Goal: Task Accomplishment & Management: Complete application form

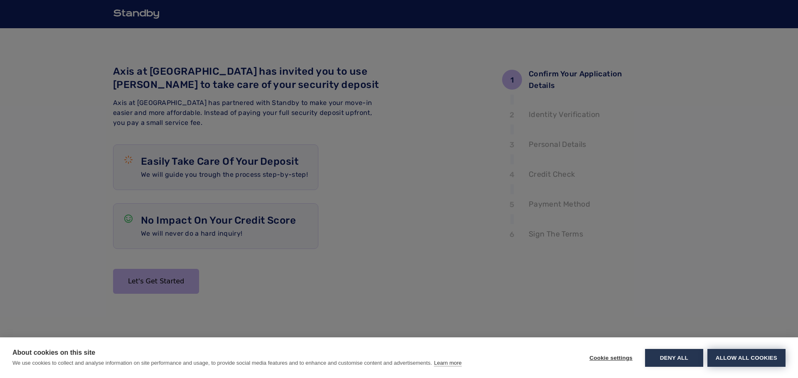
click at [722, 354] on button "Allow all cookies" at bounding box center [746, 358] width 78 height 18
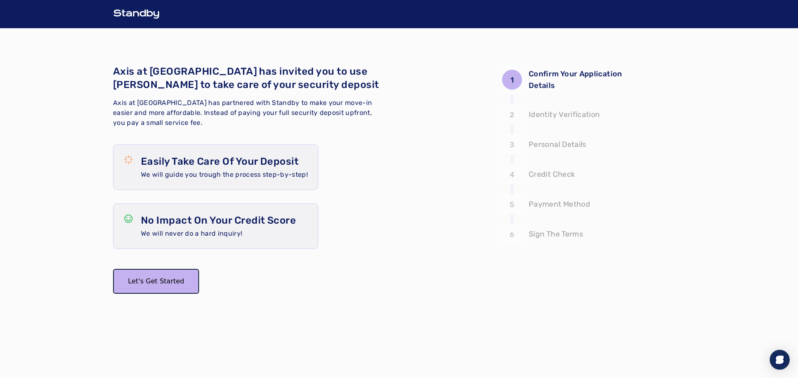
click at [161, 284] on button "Let's Get Started" at bounding box center [156, 281] width 86 height 25
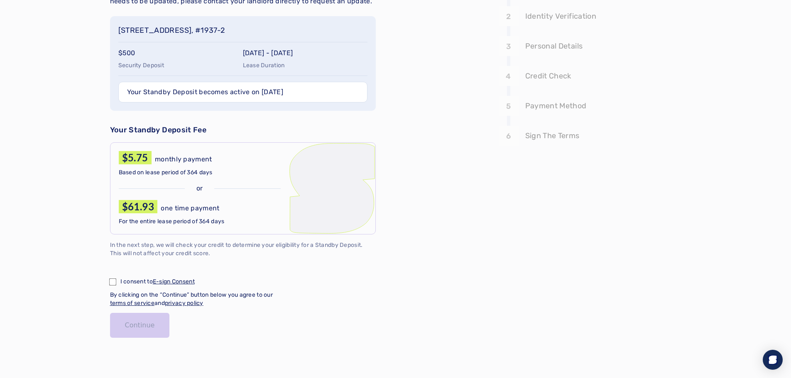
scroll to position [104, 0]
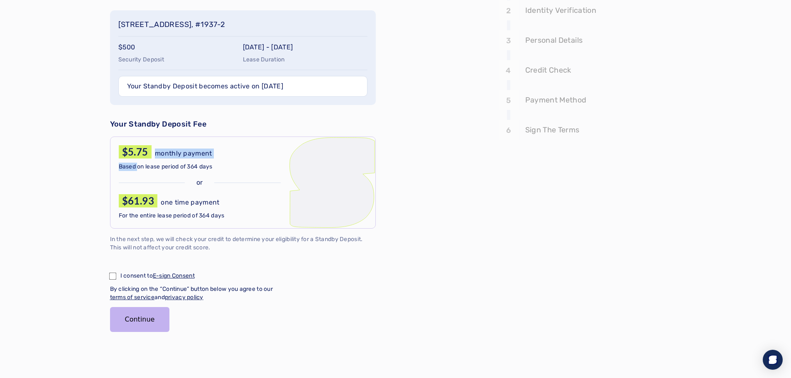
click at [137, 160] on div "$5.75 monthly payment Based on lease period of 364 days" at bounding box center [200, 158] width 162 height 26
click at [81, 206] on div "1 Confirm Your Application Details 2 3 4 5 6 Confirm your application details T…" at bounding box center [395, 137] width 791 height 483
click at [135, 325] on button "Continue" at bounding box center [140, 319] width 60 height 25
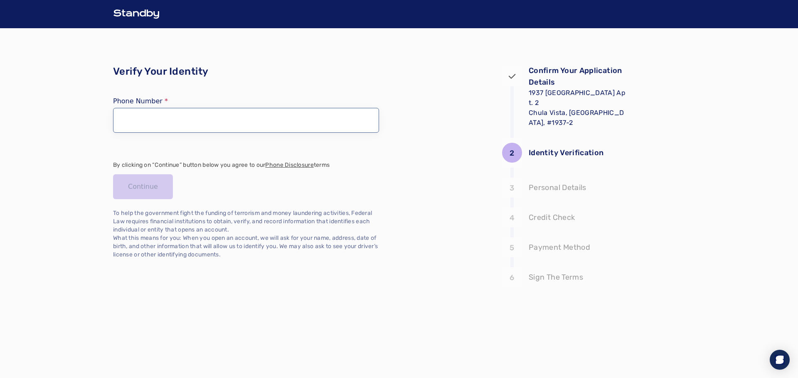
click at [169, 121] on input "tel" at bounding box center [246, 120] width 266 height 25
type input "**********"
click at [149, 189] on button "Continue" at bounding box center [143, 186] width 60 height 25
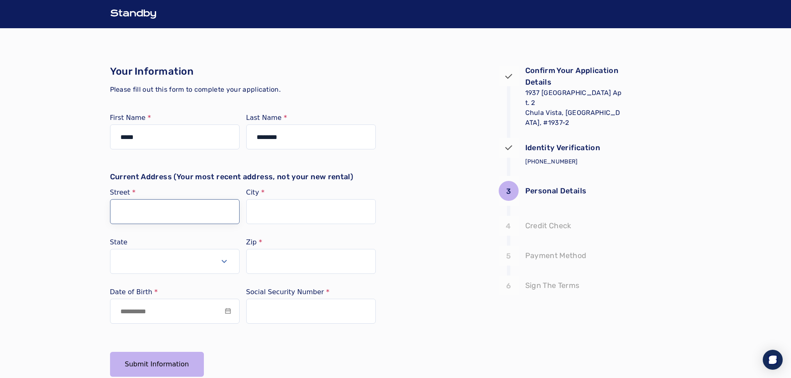
click at [157, 211] on input "Street" at bounding box center [175, 211] width 130 height 25
type input "**********"
type input "*****"
click at [162, 263] on button "Select open" at bounding box center [175, 261] width 130 height 25
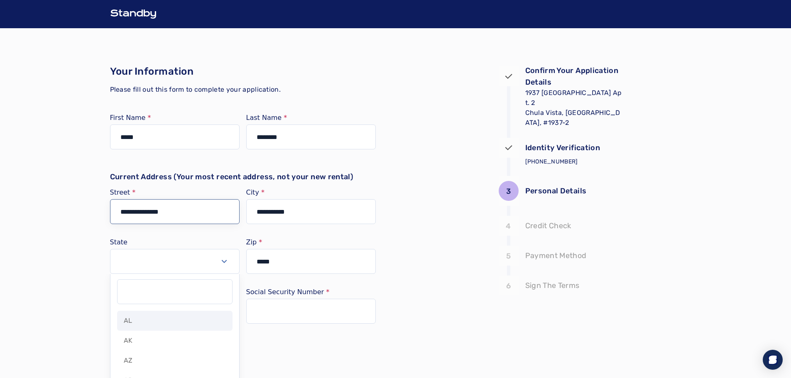
click at [174, 222] on input "**********" at bounding box center [175, 211] width 130 height 25
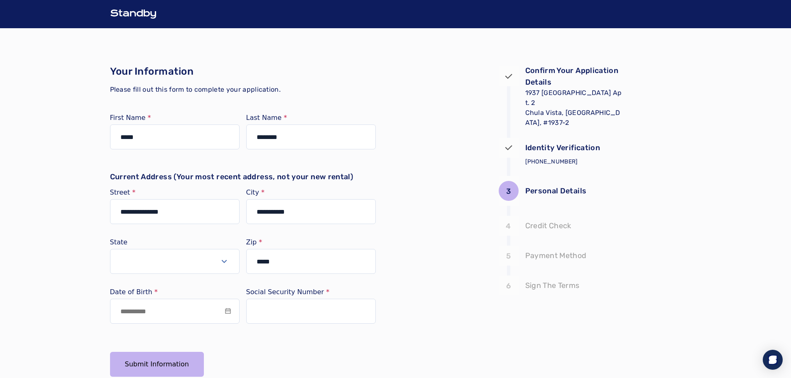
click at [130, 248] on div "State" at bounding box center [175, 260] width 130 height 43
click at [132, 262] on button "Select open" at bounding box center [175, 261] width 130 height 25
type input "**"
click at [132, 324] on span "CA" at bounding box center [129, 321] width 10 height 10
click at [133, 318] on input at bounding box center [175, 311] width 130 height 25
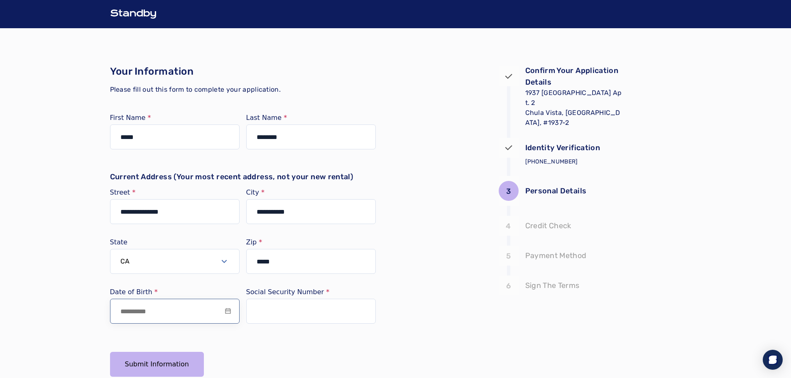
type input "**********"
click at [299, 318] on input "text" at bounding box center [311, 311] width 130 height 25
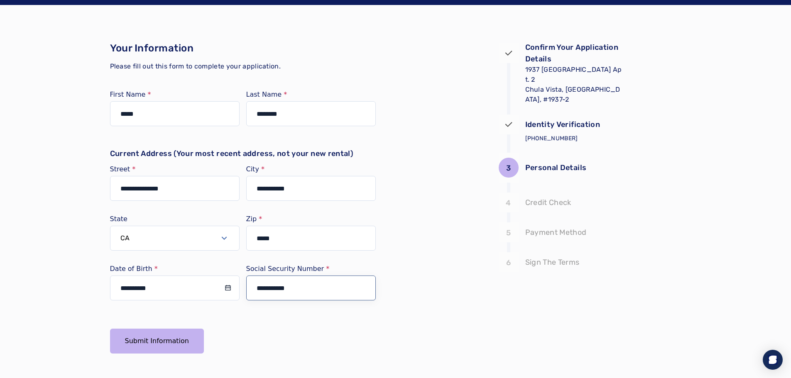
scroll to position [35, 0]
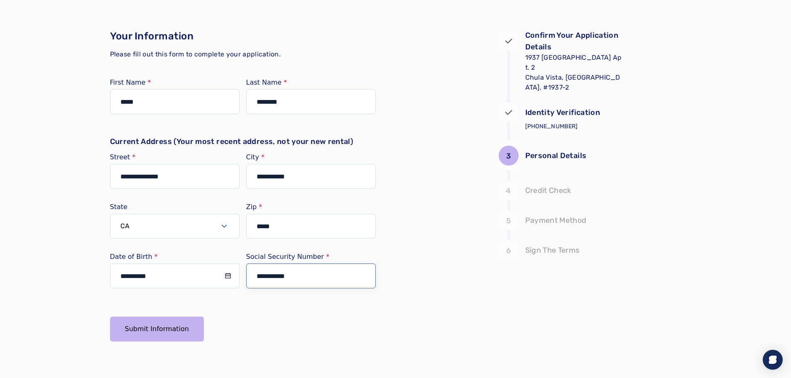
type input "**********"
click at [161, 322] on button "Submit Information" at bounding box center [157, 329] width 94 height 25
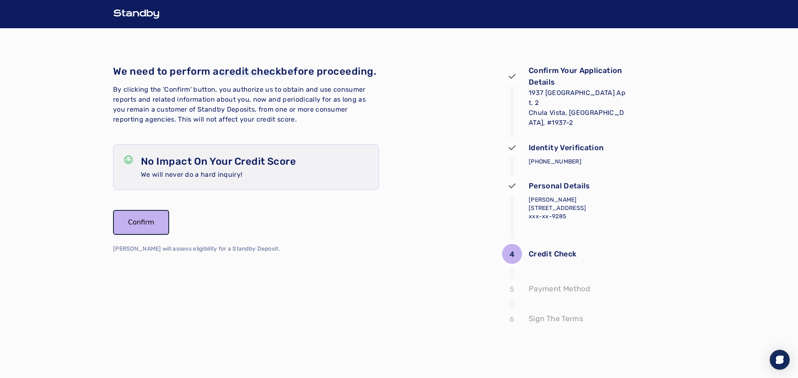
click at [142, 235] on button "Confirm" at bounding box center [141, 222] width 56 height 25
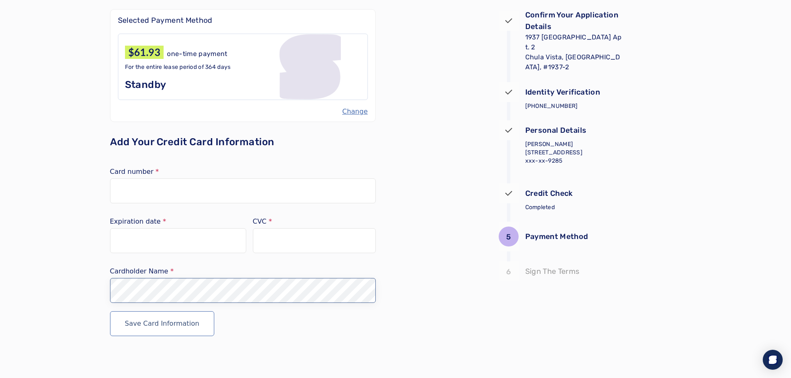
scroll to position [64, 0]
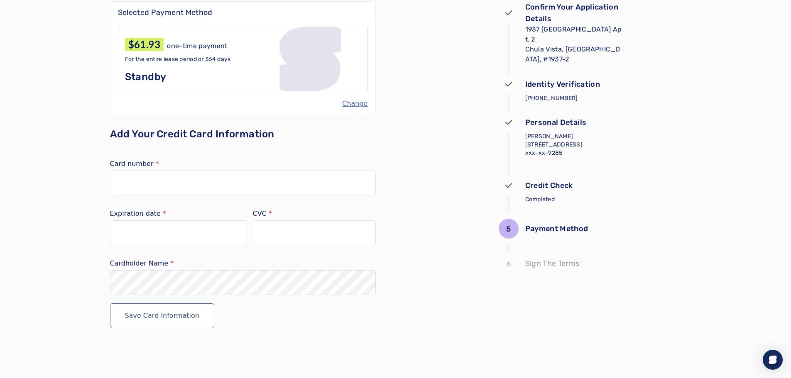
click at [234, 313] on div "Save Card Information" at bounding box center [243, 316] width 266 height 25
click at [179, 307] on button "Save Card Information" at bounding box center [162, 316] width 105 height 25
click at [83, 280] on div "5 Payment Method 6 Selected Payment Method $61.93 one-time payment For the enti…" at bounding box center [395, 157] width 791 height 442
click at [110, 304] on button "Save Card Information" at bounding box center [162, 316] width 105 height 25
click at [80, 276] on div "5 Payment Method 6 Selected Payment Method $61.93 one-time payment For the enti…" at bounding box center [395, 157] width 791 height 442
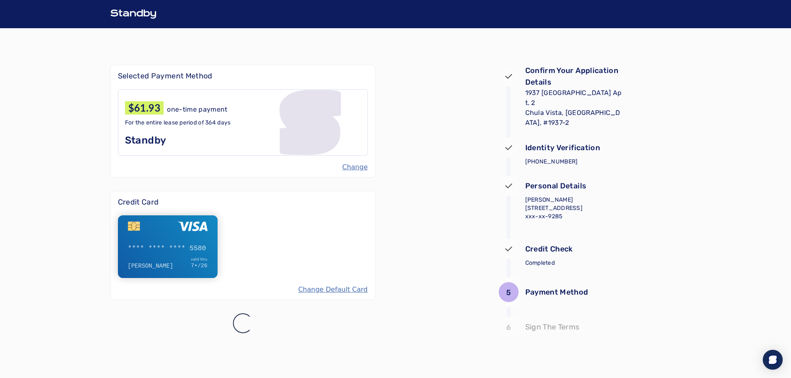
scroll to position [0, 0]
click at [145, 97] on div "$61.93 one-time payment For the entire lease period of 364 days Standby" at bounding box center [246, 122] width 250 height 66
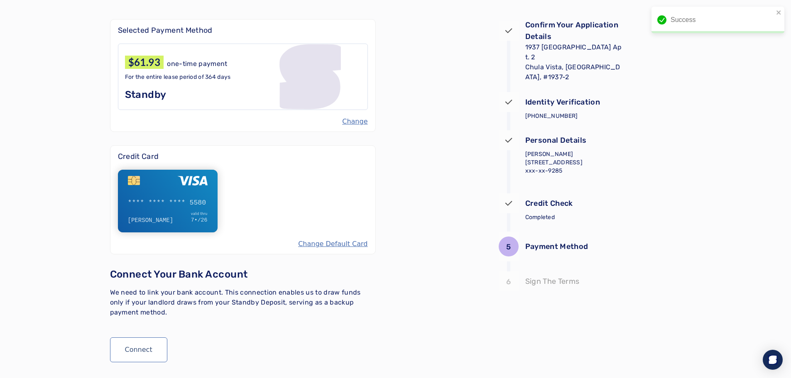
scroll to position [25, 0]
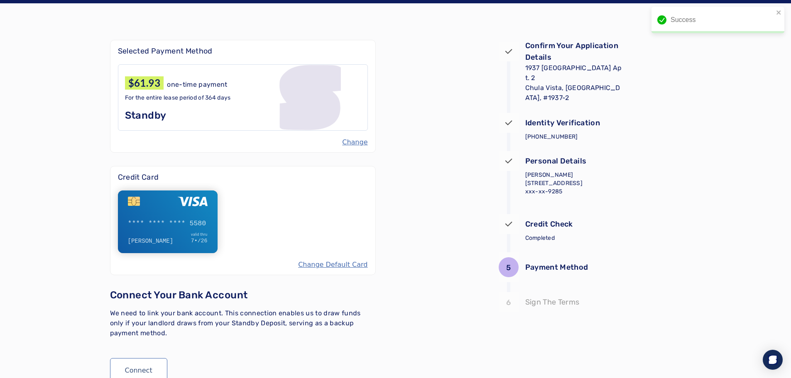
click at [183, 208] on div at bounding box center [188, 204] width 40 height 15
click at [552, 265] on p "Payment Method" at bounding box center [556, 268] width 63 height 12
click at [147, 91] on div "$61.93 one-time payment For the entire lease period of 364 days Standby" at bounding box center [243, 97] width 250 height 66
click at [356, 138] on button "Change" at bounding box center [354, 142] width 25 height 10
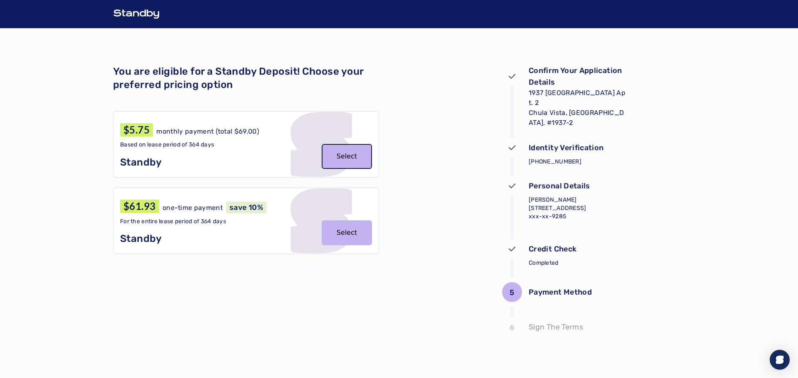
click at [351, 155] on button "Select" at bounding box center [347, 156] width 50 height 25
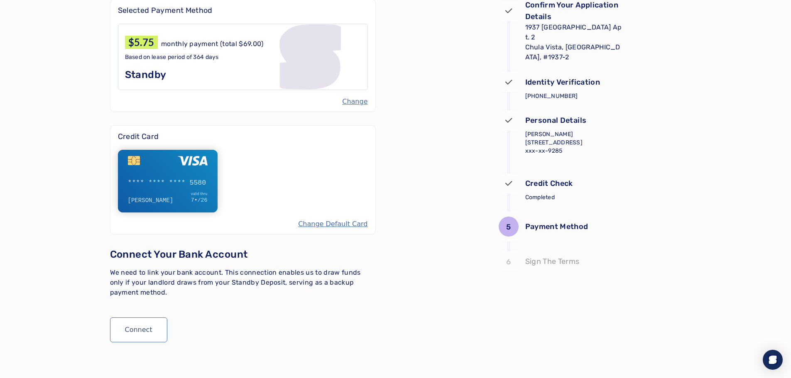
scroll to position [66, 0]
click at [142, 321] on button "Connect" at bounding box center [138, 329] width 57 height 25
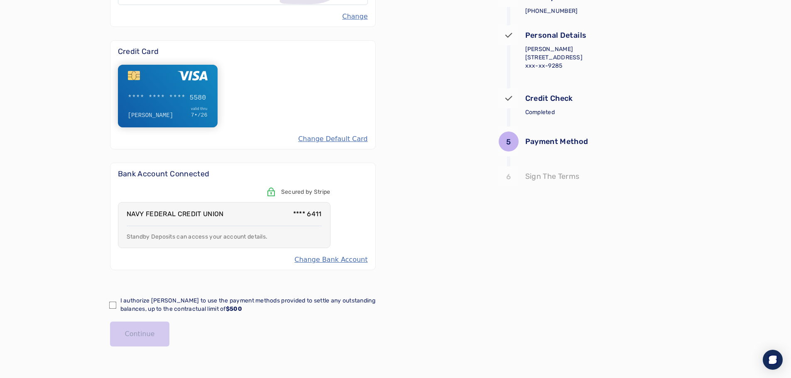
scroll to position [156, 0]
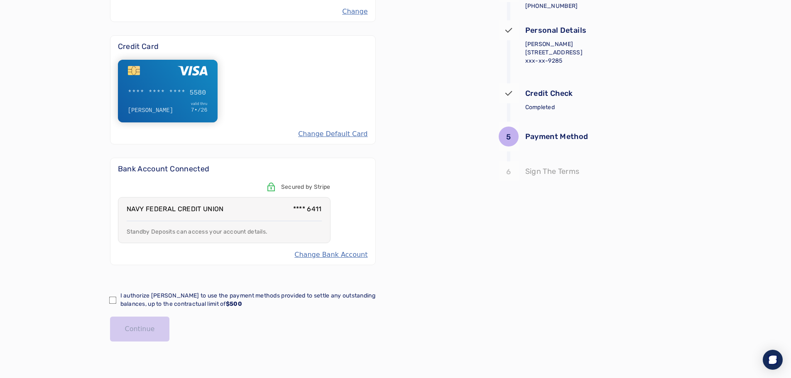
click at [409, 262] on div "5 Payment Method 6 Selected Payment Method $5.75 monthly payment (total $69.00)…" at bounding box center [396, 125] width 572 height 506
click at [341, 135] on button "Change Default Card" at bounding box center [332, 134] width 69 height 10
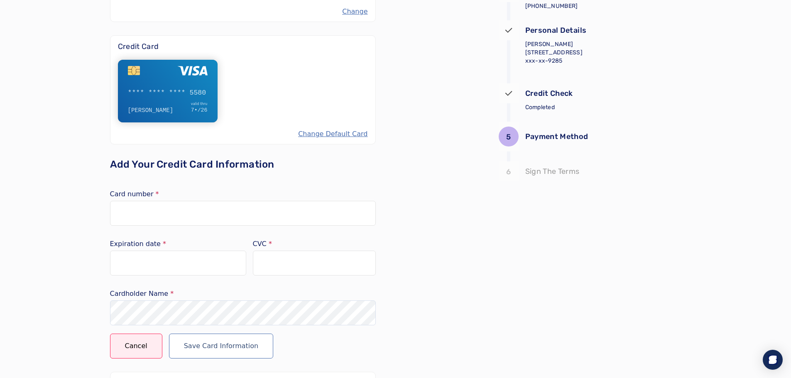
click at [186, 219] on div at bounding box center [243, 213] width 266 height 25
click at [171, 258] on div at bounding box center [178, 263] width 136 height 25
drag, startPoint x: 314, startPoint y: 349, endPoint x: 298, endPoint y: 350, distance: 16.2
click at [314, 349] on div "Cancel Save Card Information" at bounding box center [243, 346] width 266 height 25
click at [211, 349] on button "Save Card Information" at bounding box center [221, 346] width 105 height 25
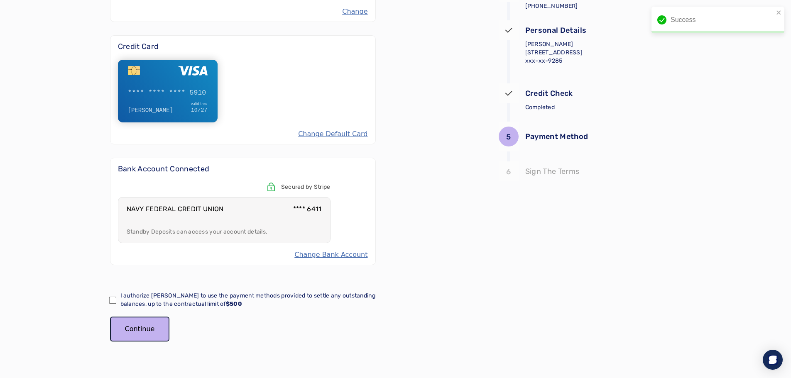
click at [139, 329] on button "Continue" at bounding box center [140, 329] width 60 height 25
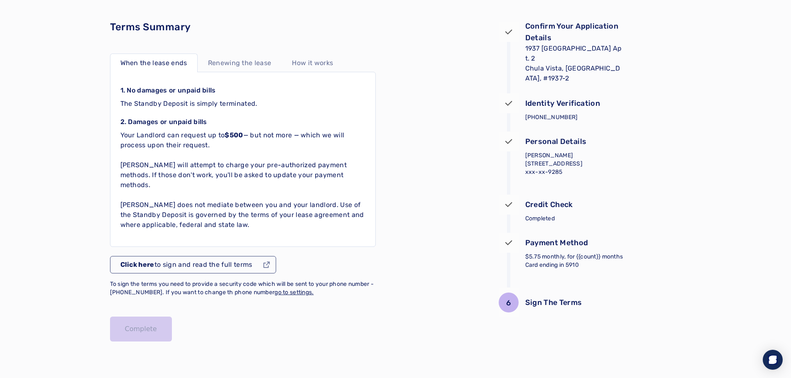
click at [232, 61] on p "Renewing the lease" at bounding box center [240, 63] width 64 height 10
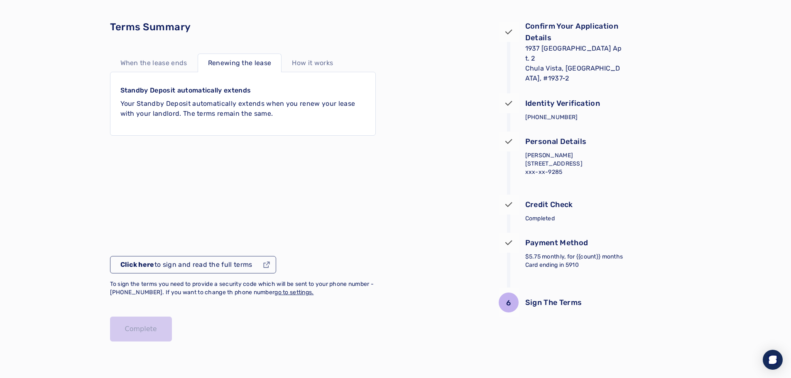
click at [157, 59] on p "When the lease ends" at bounding box center [153, 63] width 67 height 10
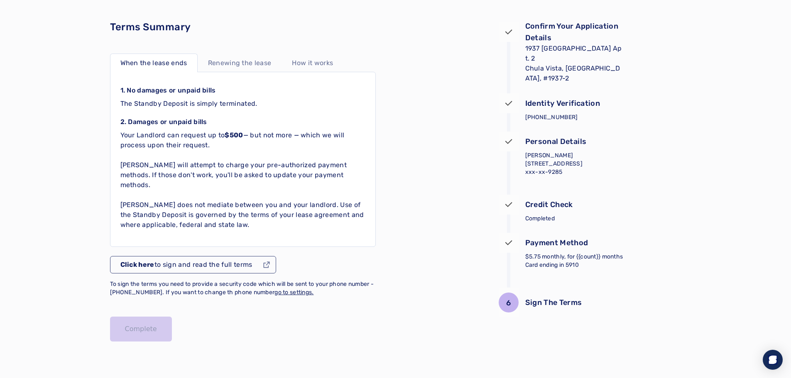
click at [155, 266] on p "Click here to sign and read the full terms" at bounding box center [186, 265] width 132 height 10
click at [148, 321] on button "Complete" at bounding box center [141, 329] width 62 height 25
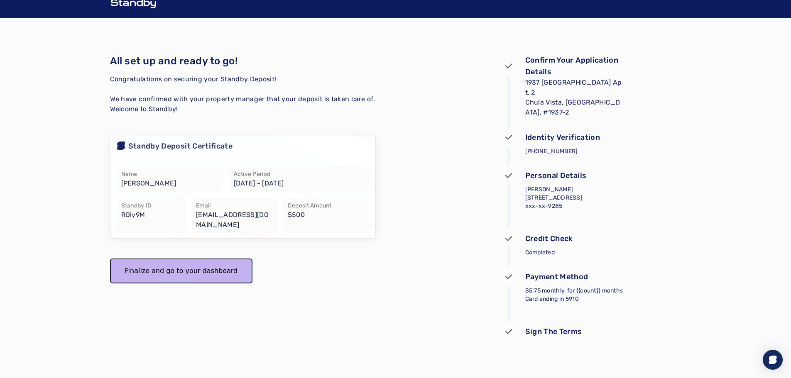
click at [185, 278] on button "Finalize and go to your dashboard" at bounding box center [181, 271] width 143 height 25
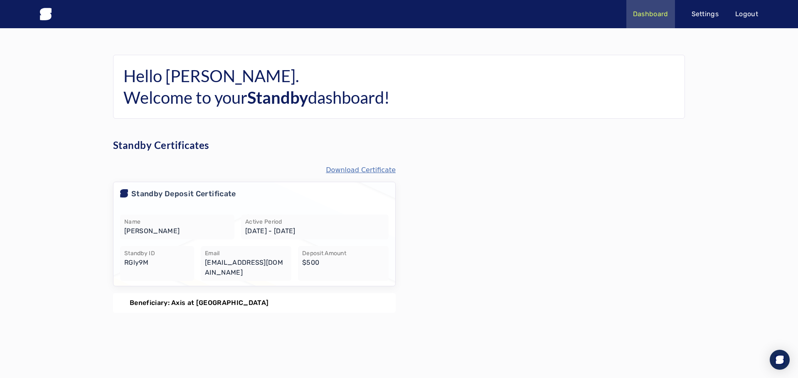
click at [366, 172] on p "Download Certificate" at bounding box center [361, 170] width 70 height 10
